Goal: Information Seeking & Learning: Learn about a topic

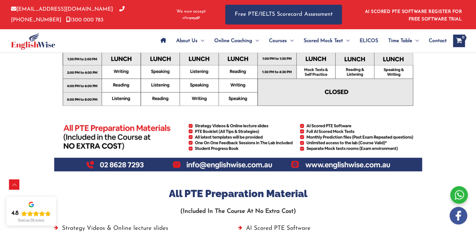
scroll to position [303, 0]
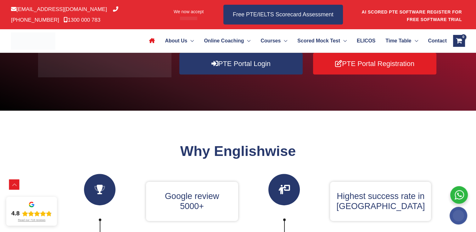
scroll to position [122, 0]
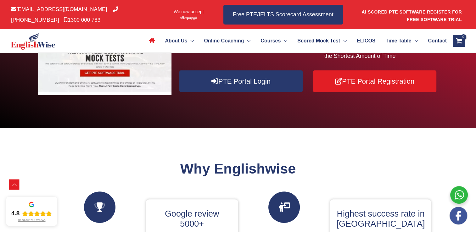
click at [201, 88] on div "Click below to know why EnglishWise has worlds best AI scored PTE software 30X …" at bounding box center [309, 45] width 257 height 93
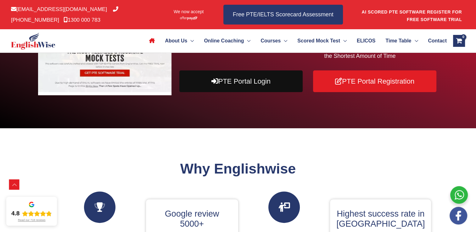
click at [201, 92] on link "PTE Portal Login" at bounding box center [240, 81] width 123 height 22
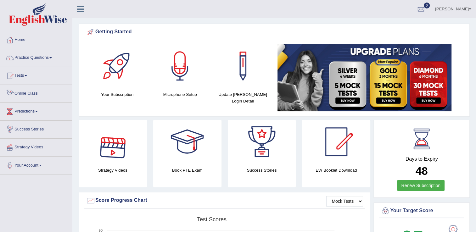
click at [39, 98] on link "Online Class" at bounding box center [36, 93] width 72 height 16
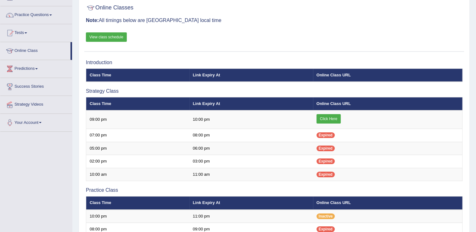
scroll to position [46, 0]
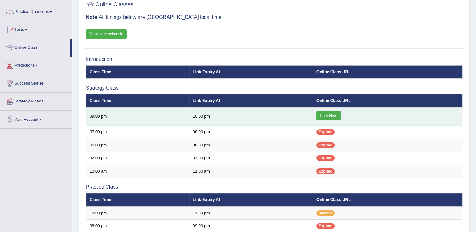
click at [335, 116] on link "Click Here" at bounding box center [328, 115] width 24 height 9
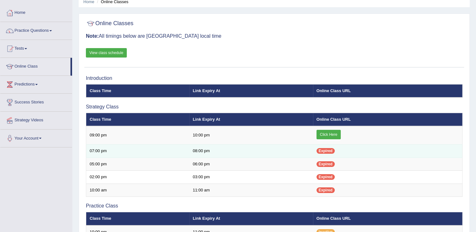
scroll to position [14, 0]
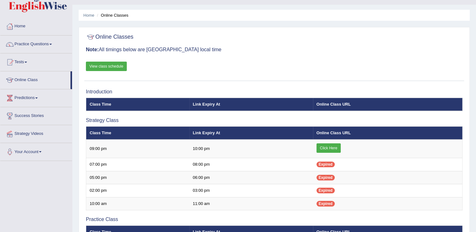
click at [112, 64] on link "View class schedule" at bounding box center [106, 66] width 41 height 9
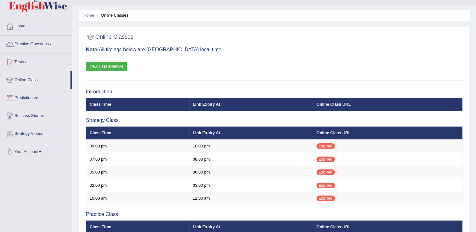
scroll to position [14, 0]
click at [24, 58] on link "Tests" at bounding box center [36, 61] width 72 height 16
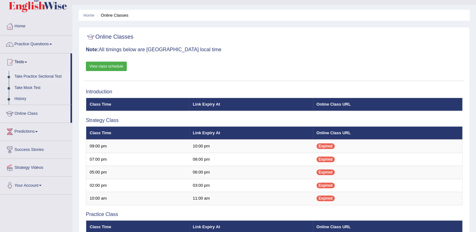
click at [39, 78] on link "Take Practice Sectional Test" at bounding box center [41, 76] width 59 height 11
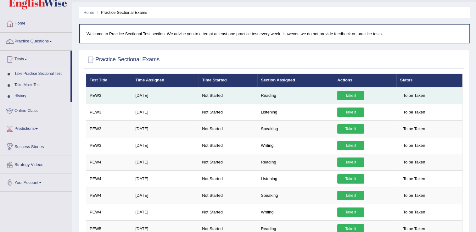
scroll to position [16, 0]
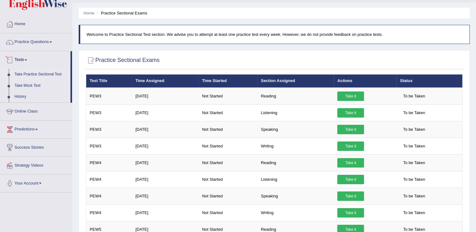
click at [27, 60] on span at bounding box center [26, 59] width 3 height 1
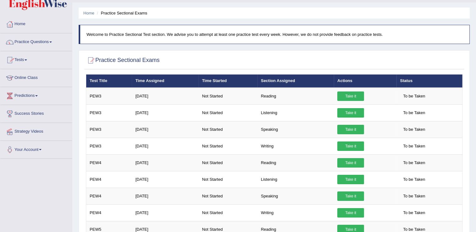
click at [27, 60] on span at bounding box center [26, 59] width 3 height 1
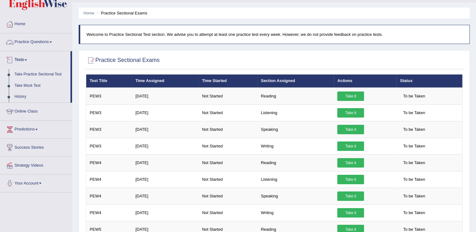
click at [33, 41] on link "Practice Questions" at bounding box center [36, 41] width 72 height 16
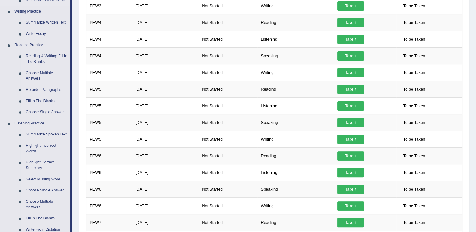
scroll to position [156, 0]
click at [37, 59] on link "Reading & Writing: Fill In The Blanks" at bounding box center [46, 59] width 47 height 17
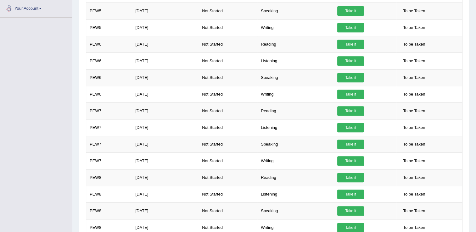
scroll to position [475, 0]
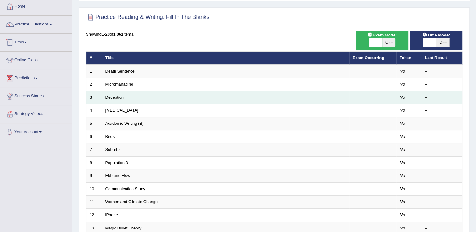
scroll to position [34, 0]
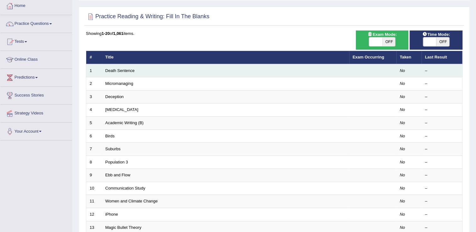
click at [140, 69] on td "Death Sentence" at bounding box center [225, 70] width 247 height 13
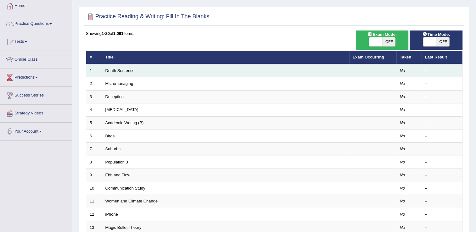
click at [140, 69] on td "Death Sentence" at bounding box center [225, 70] width 247 height 13
click at [122, 68] on link "Death Sentence" at bounding box center [119, 70] width 29 height 5
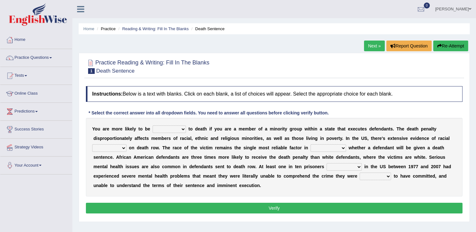
click at [177, 130] on select "penalized blamed complained sentenced" at bounding box center [169, 129] width 33 height 8
select select "blamed"
click at [153, 125] on select "penalized blamed complained sentenced" at bounding box center [169, 129] width 33 height 8
click at [126, 144] on select "bias equality appearance background" at bounding box center [109, 148] width 34 height 8
select select "bias"
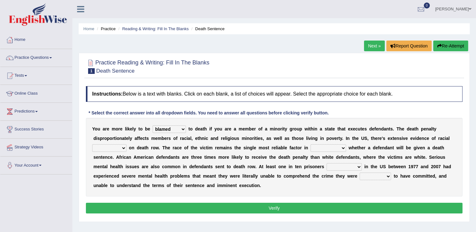
click at [126, 144] on select "bias equality appearance background" at bounding box center [109, 148] width 34 height 8
click at [310, 150] on select "determining adjoining undermining examining" at bounding box center [328, 148] width 36 height 8
select select "adjoining"
click at [310, 144] on select "determining adjoining undermining examining" at bounding box center [328, 148] width 36 height 8
click at [326, 167] on select "electrocuted persecuted executed captured" at bounding box center [343, 167] width 35 height 8
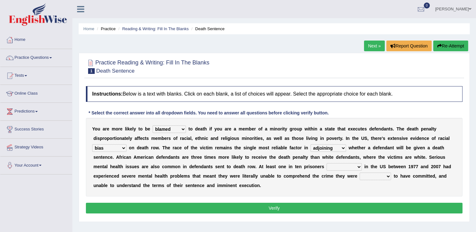
select select "persecuted"
click at [326, 163] on select "electrocuted persecuted executed captured" at bounding box center [343, 167] width 35 height 8
click at [359, 177] on select "alleged acclaimed persuaded claimed" at bounding box center [374, 177] width 31 height 8
select select "alleged"
click at [359, 173] on select "alleged acclaimed persuaded claimed" at bounding box center [374, 177] width 31 height 8
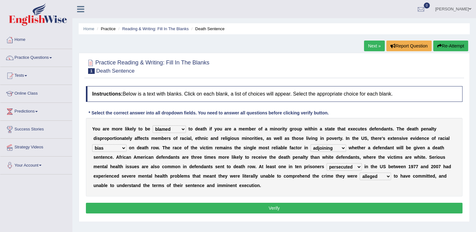
click at [216, 203] on button "Verify" at bounding box center [274, 208] width 376 height 11
